Goal: Task Accomplishment & Management: Use online tool/utility

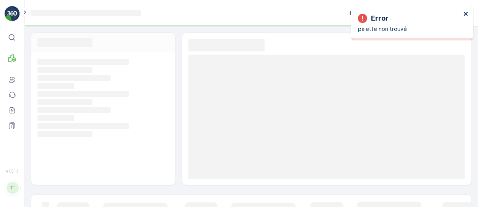
click at [467, 13] on icon "close" at bounding box center [466, 14] width 5 height 6
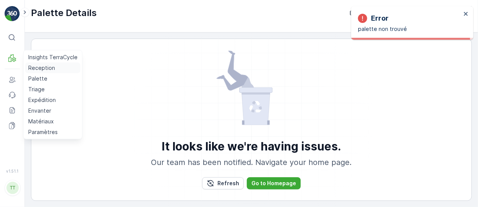
click at [54, 65] on link "Reception" at bounding box center [52, 68] width 55 height 11
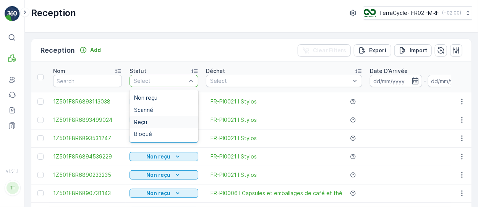
click at [157, 122] on div "Reçu" at bounding box center [164, 122] width 60 height 6
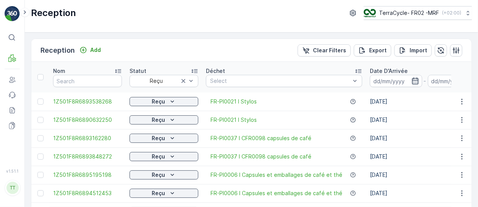
drag, startPoint x: 415, startPoint y: 82, endPoint x: 411, endPoint y: 84, distance: 4.1
click at [415, 82] on icon "button" at bounding box center [415, 81] width 7 height 7
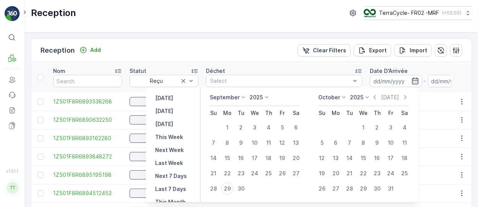
click at [240, 100] on icon at bounding box center [244, 98] width 8 height 8
click at [233, 110] on span "January" at bounding box center [225, 108] width 20 height 8
click at [260, 127] on div "1" at bounding box center [254, 128] width 12 height 12
type input "01.01.2025"
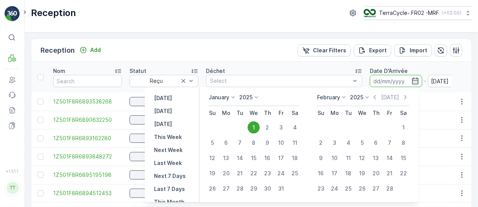
click at [342, 98] on icon at bounding box center [344, 98] width 8 height 8
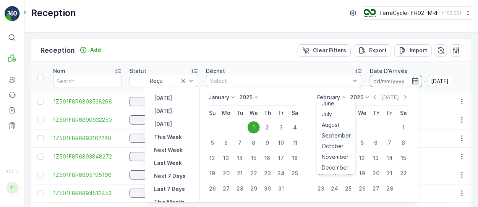
click at [337, 138] on span "September" at bounding box center [336, 136] width 29 height 8
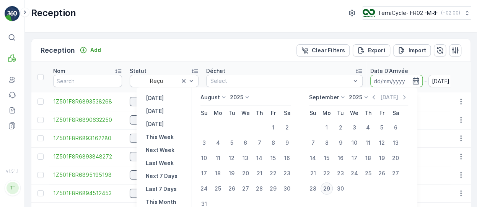
click at [326, 186] on div "29" at bounding box center [326, 189] width 12 height 12
type input "29.09.2025"
click at [387, 78] on input "29.09.2025" at bounding box center [396, 81] width 52 height 12
type input "29.09.2025"
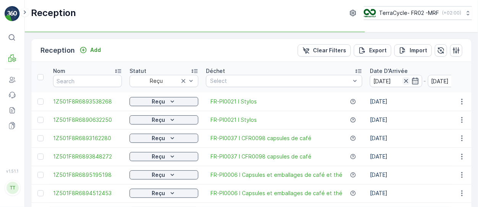
click at [403, 80] on icon "button" at bounding box center [407, 81] width 8 height 8
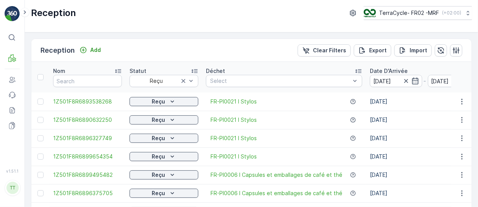
click at [404, 80] on icon "button" at bounding box center [406, 81] width 4 height 4
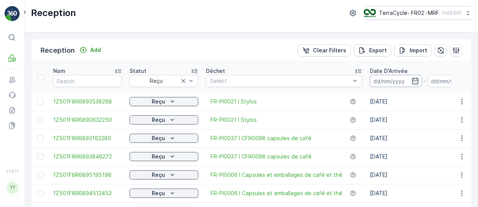
click at [384, 83] on input at bounding box center [396, 81] width 52 height 12
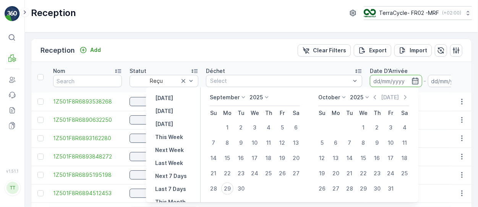
click at [230, 93] on div "September 2025 Su Mo Tu We Th Fr Sa 1 2 3 4 5 6 7 8 9 10 11 12 13 14 15 16 17 1…" at bounding box center [310, 145] width 218 height 115
click at [236, 97] on p "September" at bounding box center [225, 98] width 30 height 8
click at [235, 111] on span "January" at bounding box center [225, 108] width 20 height 8
click at [258, 124] on div "1" at bounding box center [254, 128] width 12 height 12
type input "01.01.2025"
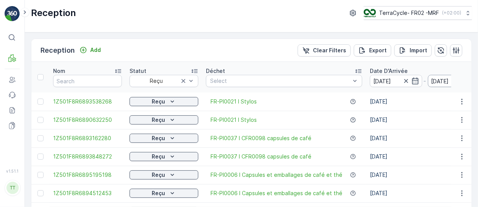
type input "01.01.2025"
drag, startPoint x: 441, startPoint y: 81, endPoint x: 437, endPoint y: 83, distance: 4.8
click at [439, 82] on input "01.01.2025" at bounding box center [454, 81] width 52 height 12
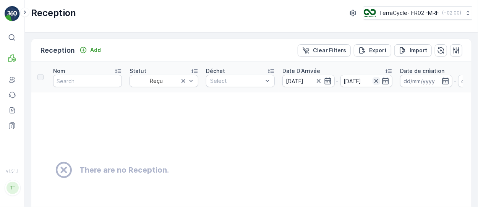
click at [377, 83] on icon "button" at bounding box center [377, 81] width 8 height 8
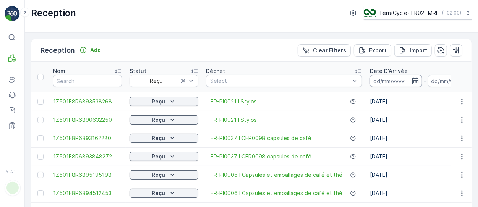
drag, startPoint x: 368, startPoint y: 81, endPoint x: 383, endPoint y: 80, distance: 15.0
click at [370, 81] on input at bounding box center [396, 81] width 52 height 12
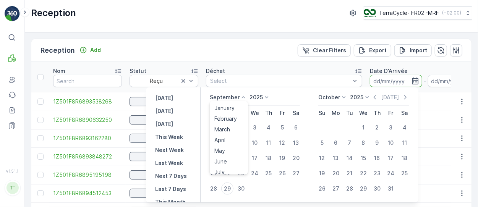
click at [243, 100] on icon at bounding box center [244, 98] width 8 height 8
drag, startPoint x: 225, startPoint y: 106, endPoint x: 227, endPoint y: 115, distance: 9.5
click at [224, 108] on span "January" at bounding box center [225, 108] width 20 height 8
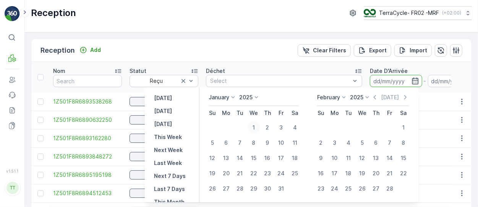
drag, startPoint x: 259, startPoint y: 121, endPoint x: 255, endPoint y: 126, distance: 6.0
click at [255, 124] on button "1" at bounding box center [254, 128] width 14 height 14
type input "01.01.2025"
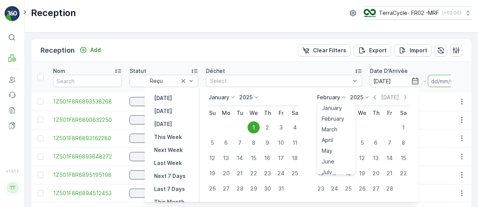
click at [343, 98] on icon at bounding box center [344, 98] width 8 height 8
click at [340, 156] on span "September" at bounding box center [336, 156] width 29 height 8
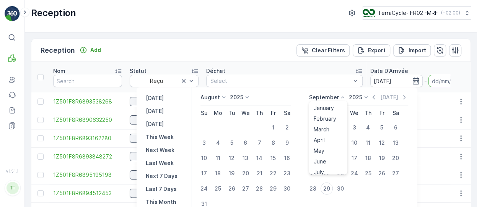
drag, startPoint x: 340, startPoint y: 156, endPoint x: 327, endPoint y: 96, distance: 62.0
click at [327, 96] on p "September" at bounding box center [324, 98] width 30 height 8
click at [332, 188] on div "29" at bounding box center [326, 189] width 12 height 12
type input "29.09.2025"
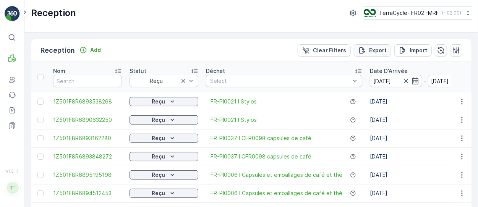
click at [372, 50] on p "Export" at bounding box center [378, 51] width 18 height 8
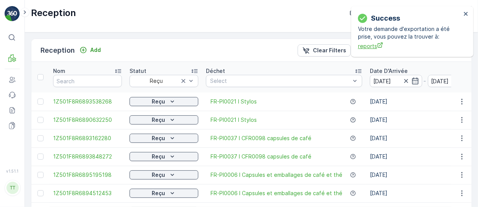
click at [368, 45] on span "reports" at bounding box center [409, 46] width 103 height 8
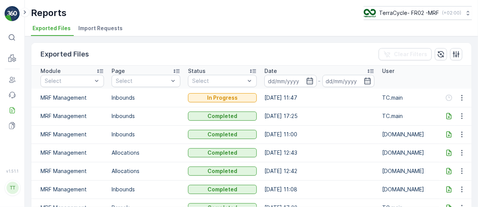
click at [341, 96] on td "[DATE] 11:47" at bounding box center [320, 98] width 118 height 18
click at [337, 90] on td "[DATE] 11:47" at bounding box center [320, 98] width 118 height 18
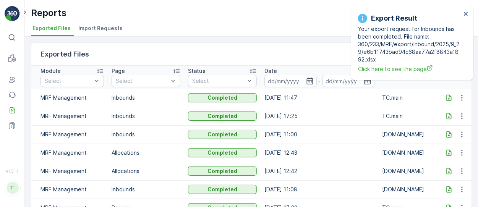
click at [447, 96] on icon at bounding box center [449, 97] width 5 height 7
